Goal: Find specific page/section: Find specific page/section

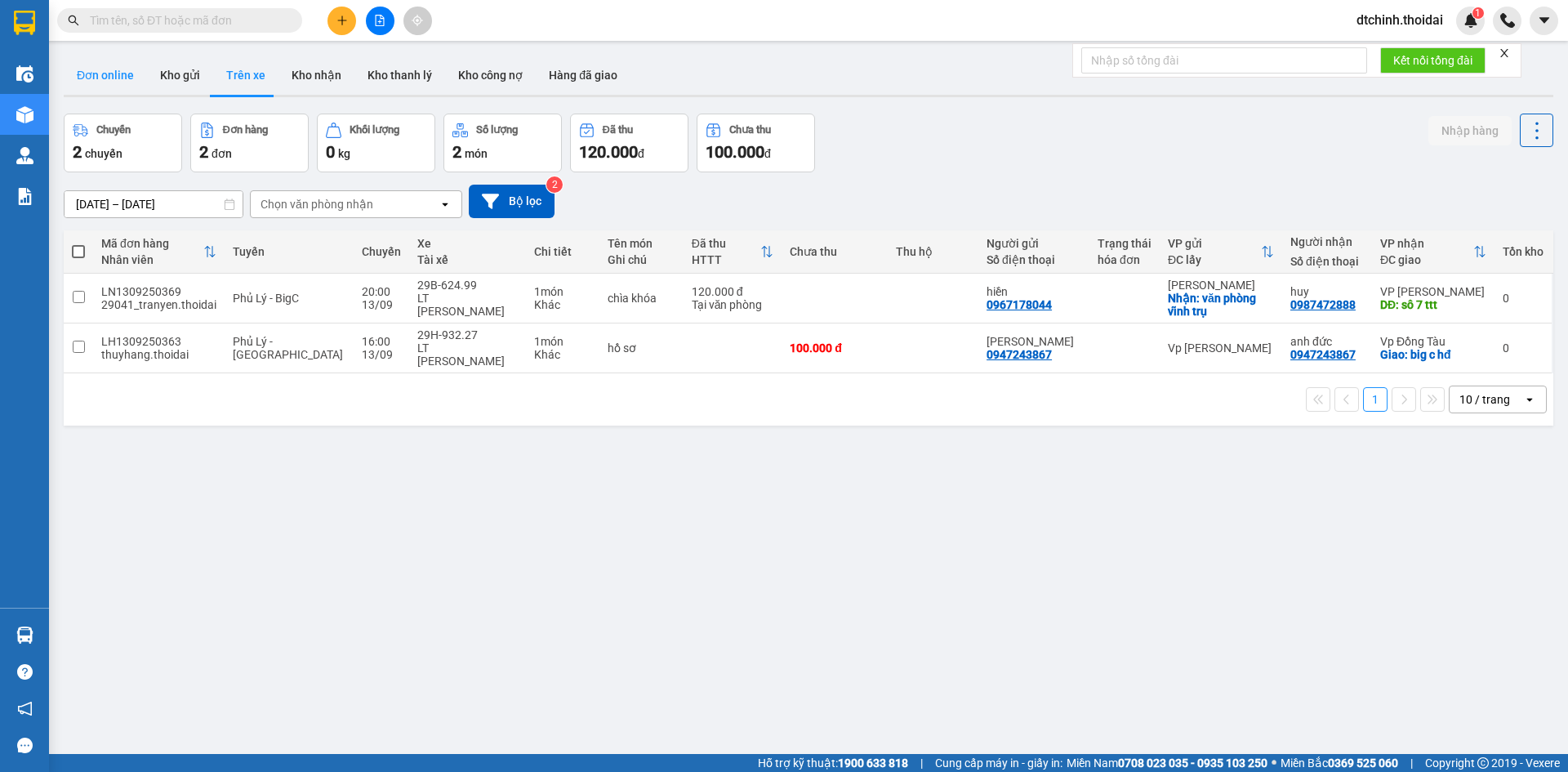
click at [113, 73] on button "Đơn online" at bounding box center [105, 76] width 83 height 40
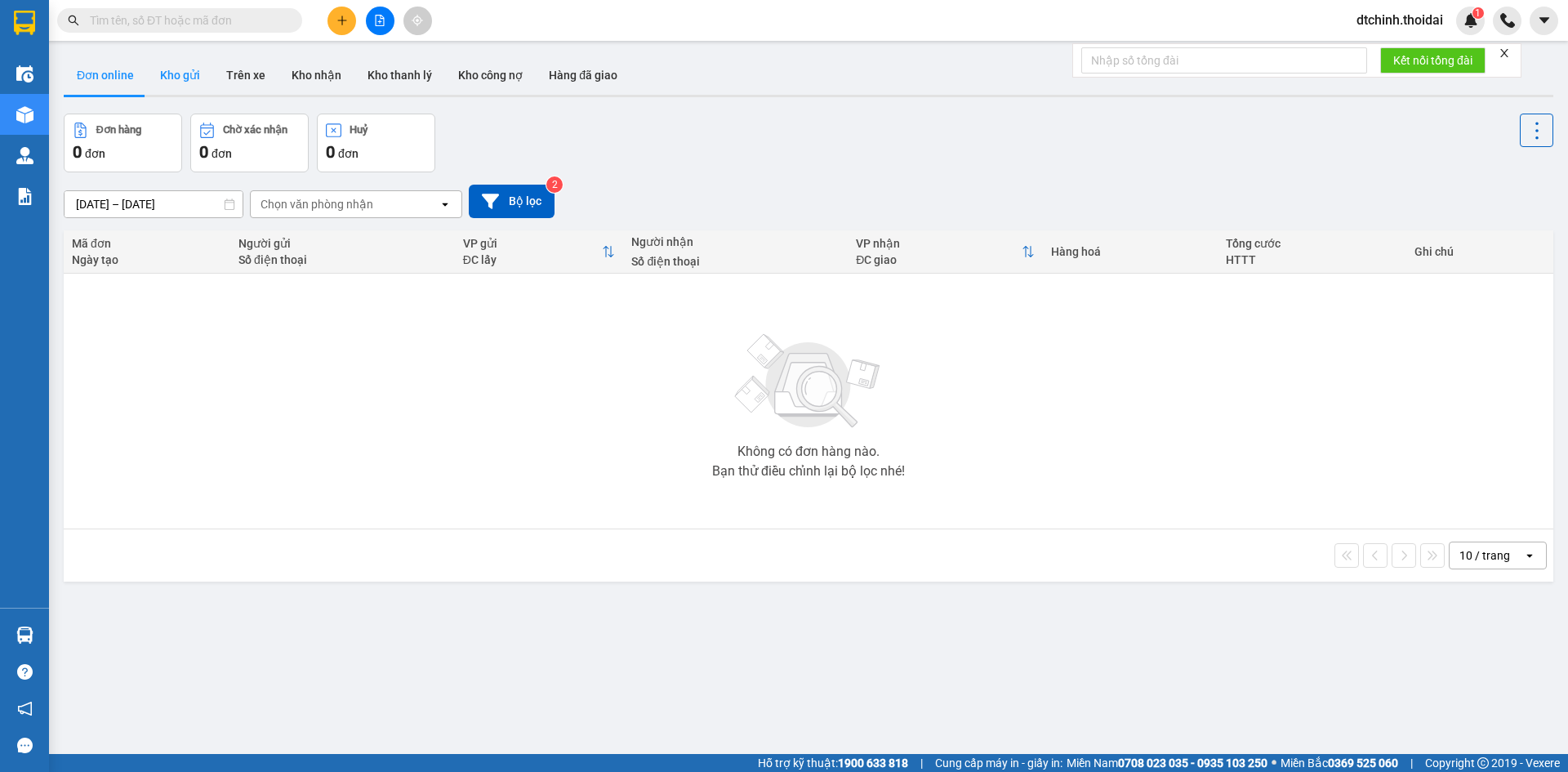
click at [180, 77] on button "Kho gửi" at bounding box center [180, 76] width 66 height 40
type input "12/09/2025 – 14/09/2025"
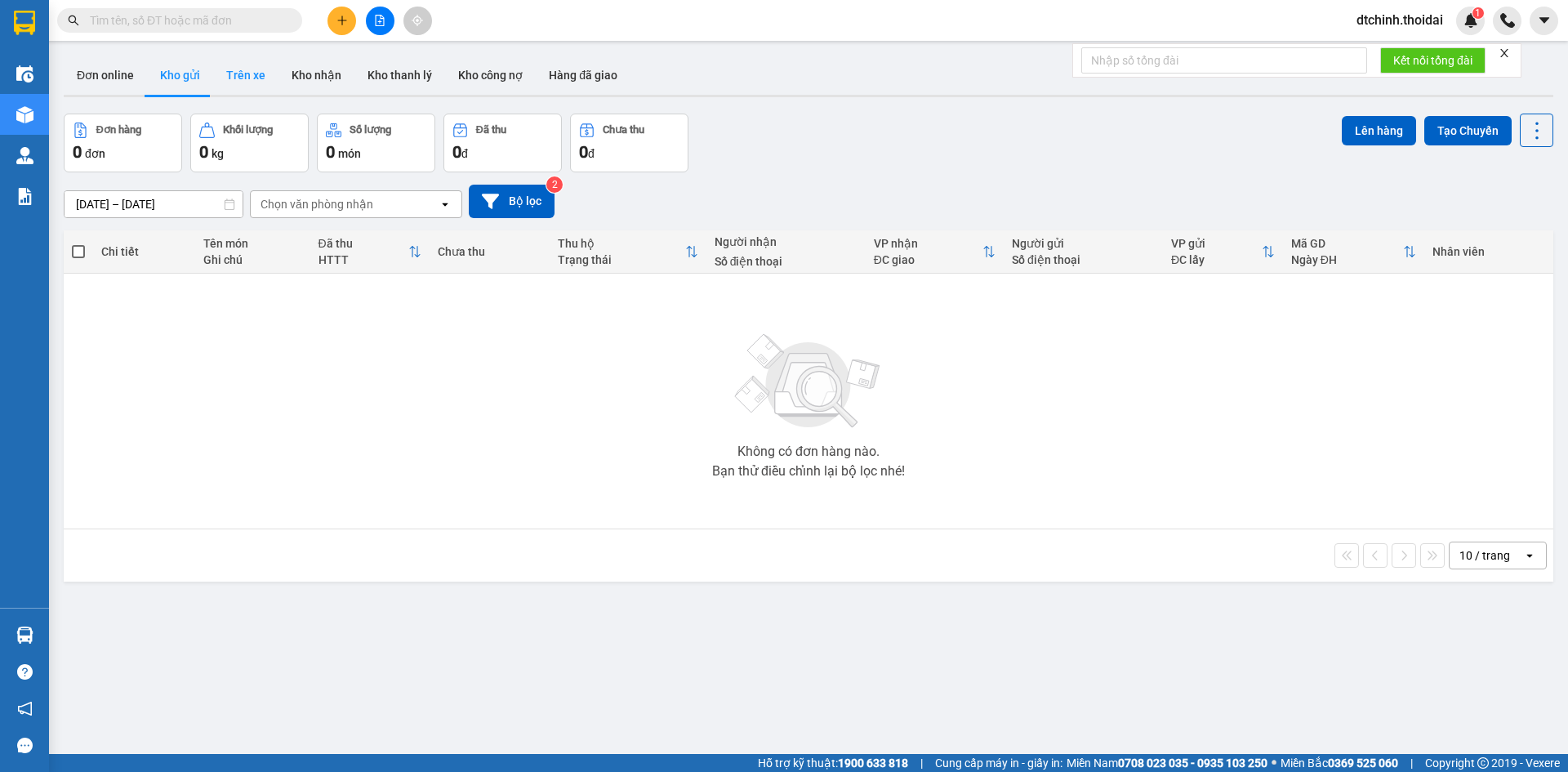
click at [232, 70] on button "Trên xe" at bounding box center [246, 76] width 65 height 40
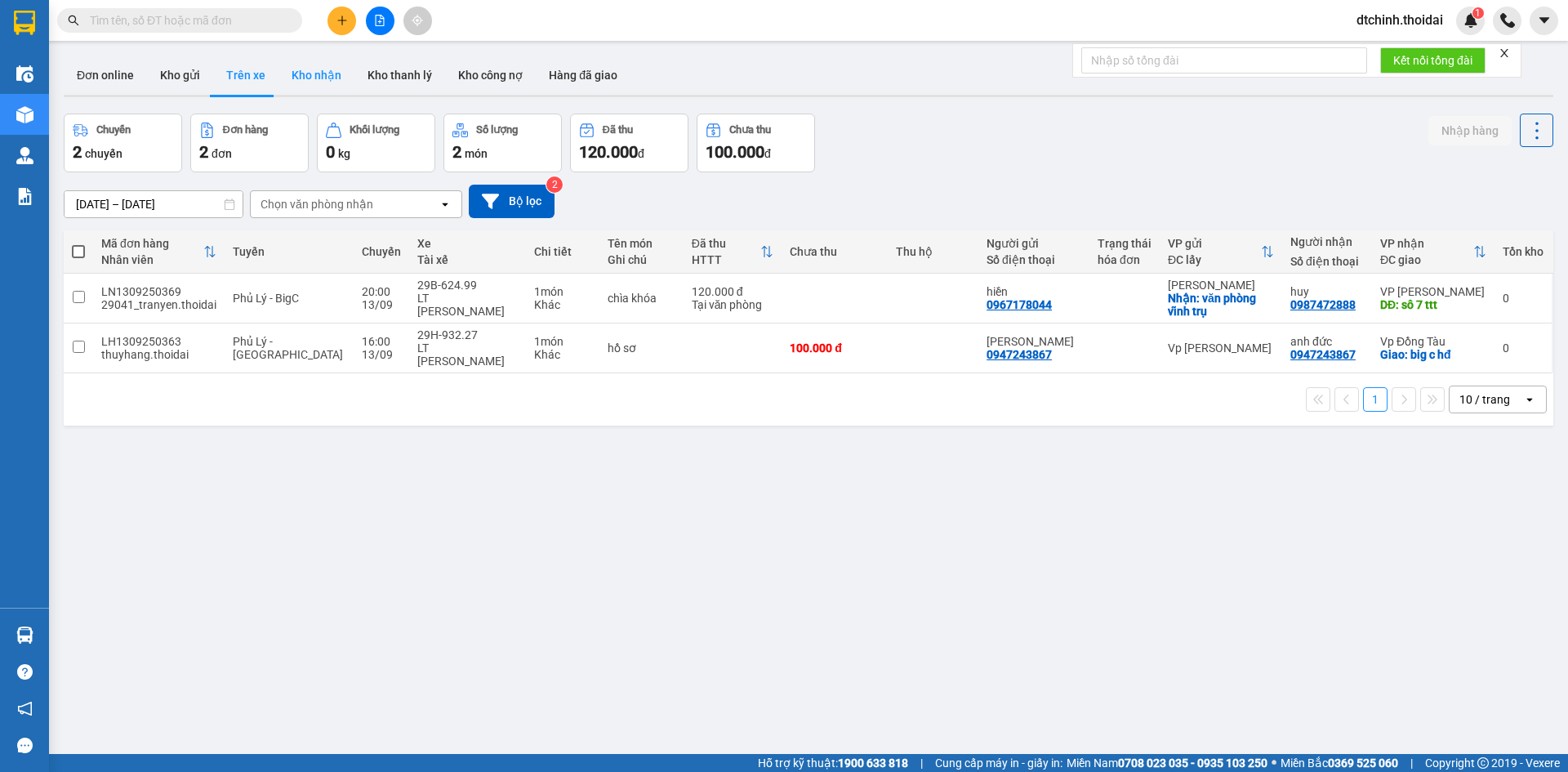
click at [325, 83] on button "Kho nhận" at bounding box center [316, 76] width 76 height 40
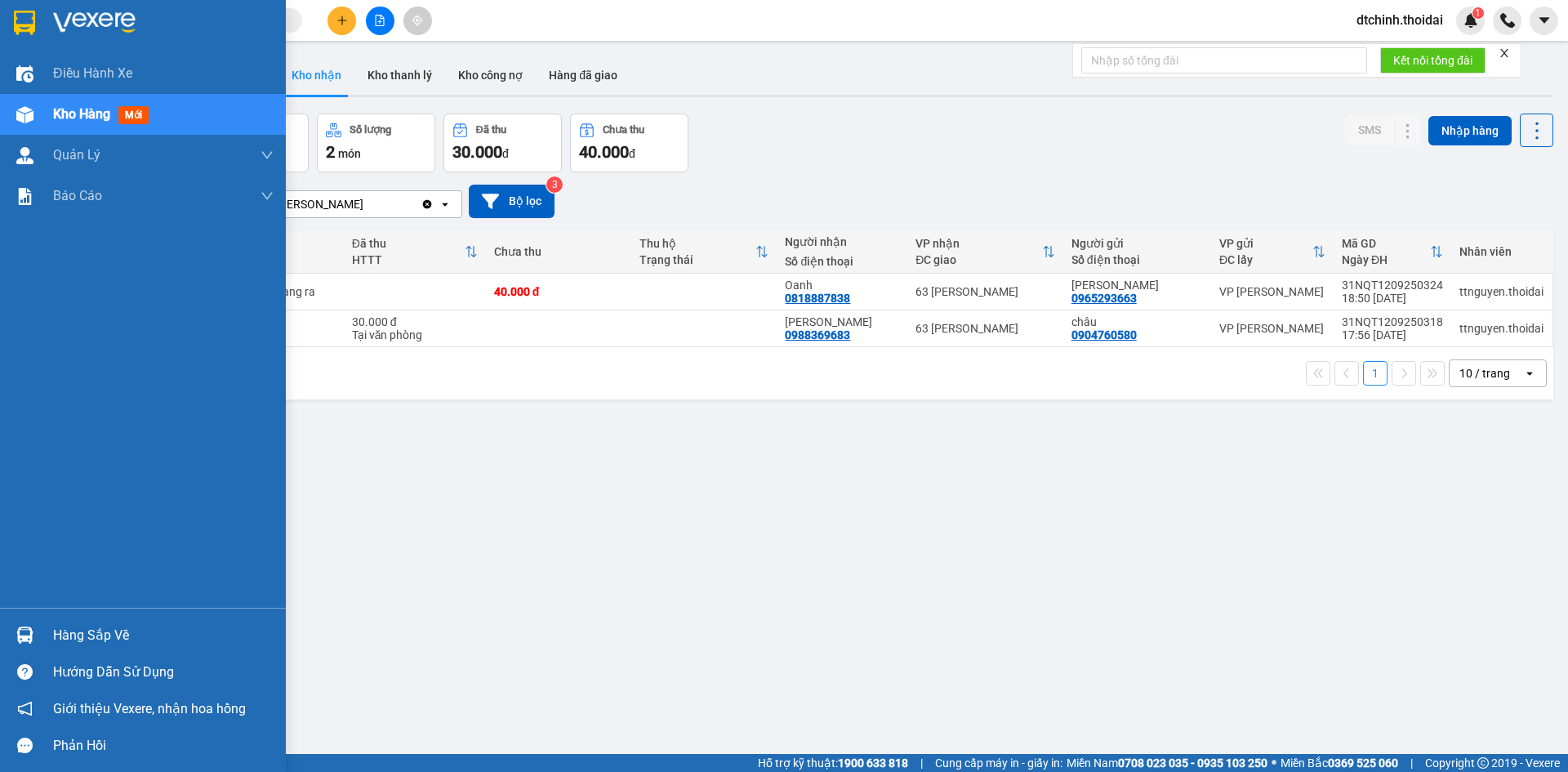
click at [36, 631] on div at bounding box center [25, 635] width 28 height 28
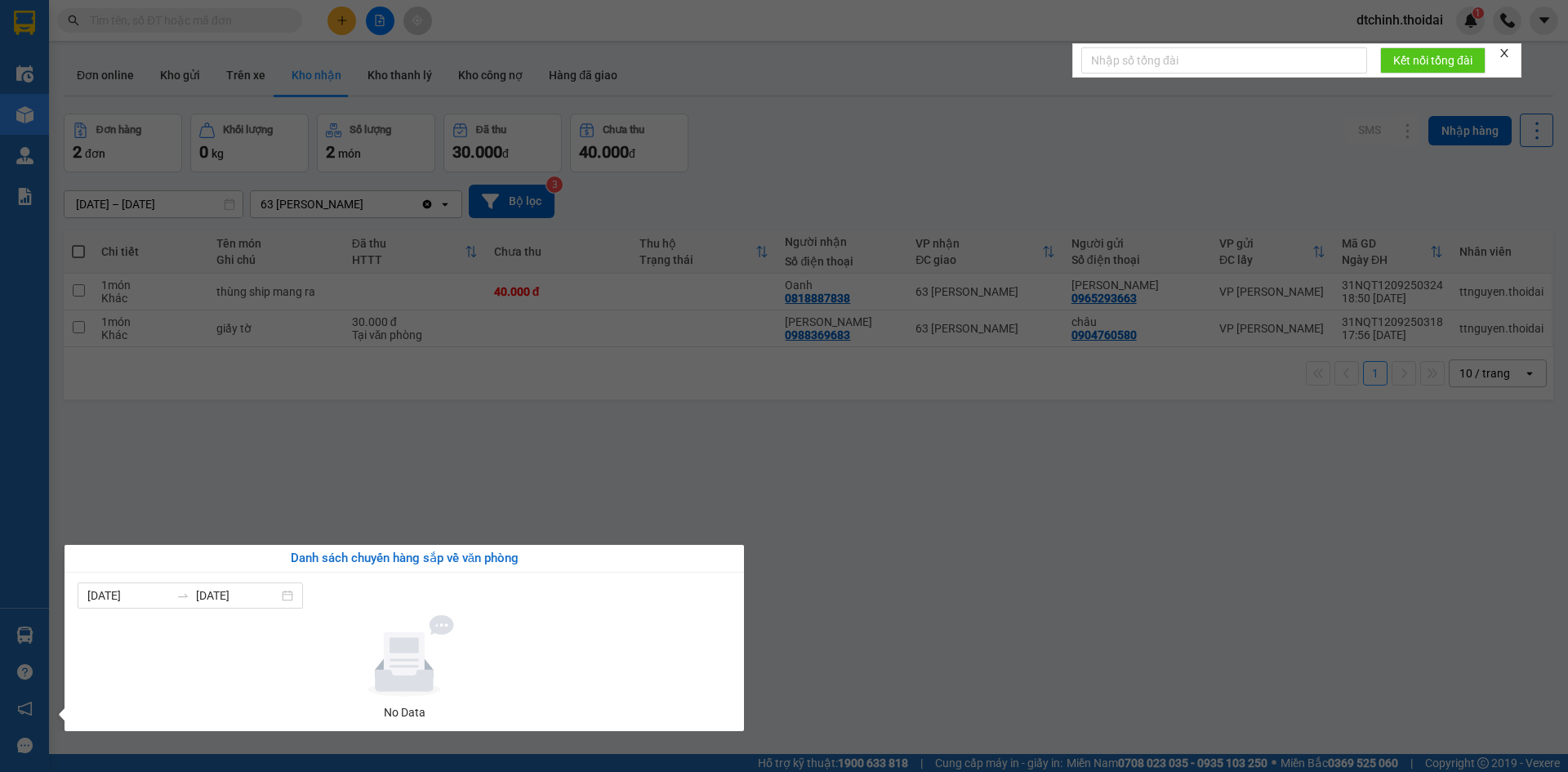
click at [5, 300] on div "Điều hành xe Kho hàng mới Quản Lý Quản lý thu hộ Quản lý chuyến Quản lý khách h…" at bounding box center [25, 386] width 49 height 772
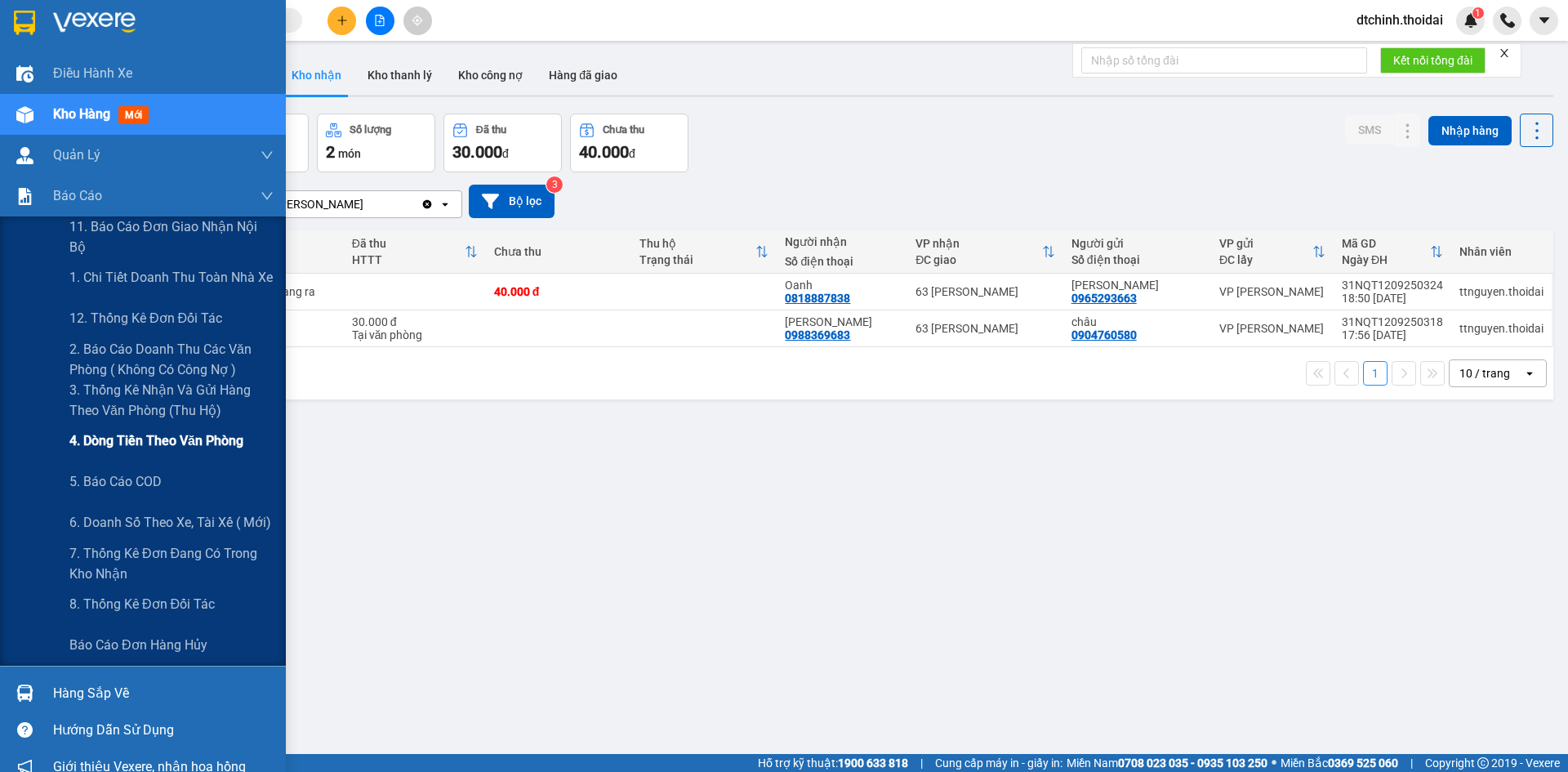
click at [196, 444] on span "4. Dòng tiền theo văn phòng" at bounding box center [157, 441] width 174 height 21
